Goal: Navigation & Orientation: Find specific page/section

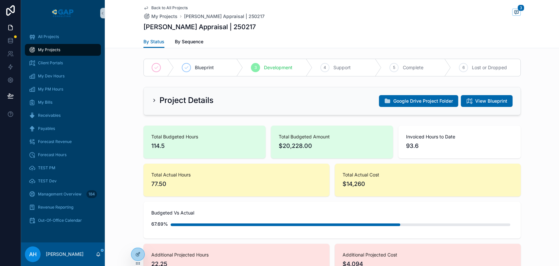
scroll to position [68, 0]
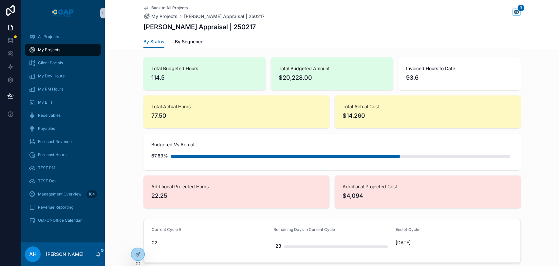
click at [48, 49] on span "My Projects" at bounding box center [49, 49] width 22 height 5
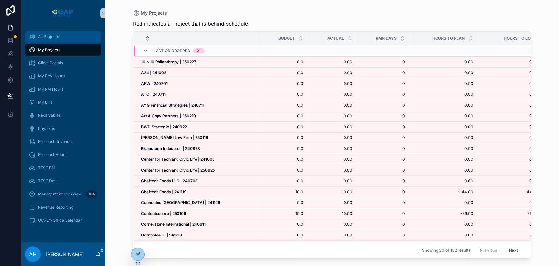
click at [50, 37] on span "All Projects" at bounding box center [48, 36] width 21 height 5
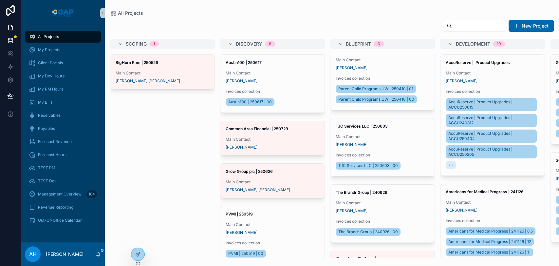
drag, startPoint x: 47, startPoint y: 35, endPoint x: 11, endPoint y: 37, distance: 35.7
click at [47, 35] on span "All Projects" at bounding box center [48, 36] width 21 height 5
